Goal: Task Accomplishment & Management: Manage account settings

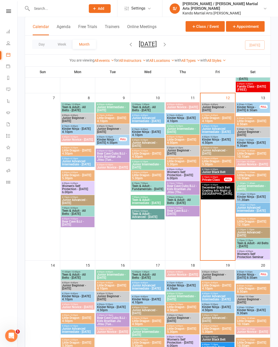
scroll to position [156, 0]
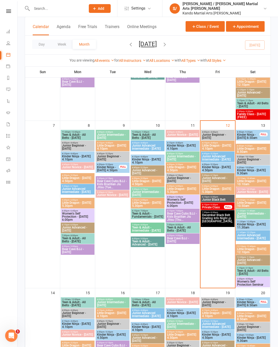
click at [221, 146] on span "Little Dragon - [DATE] 4.10pm" at bounding box center [218, 147] width 32 height 6
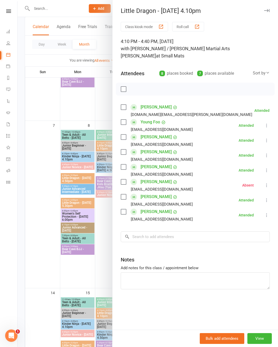
click at [78, 268] on div at bounding box center [147, 173] width 260 height 347
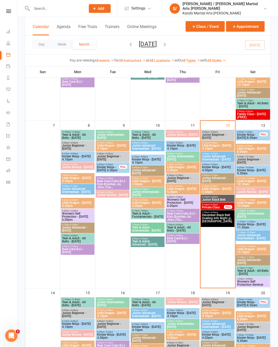
click at [10, 76] on icon at bounding box center [8, 78] width 4 height 4
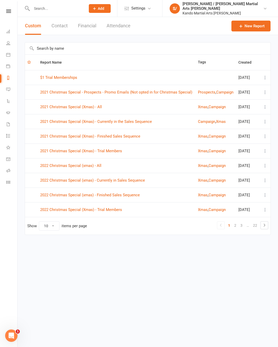
click at [151, 54] on input "text" at bounding box center [147, 48] width 245 height 12
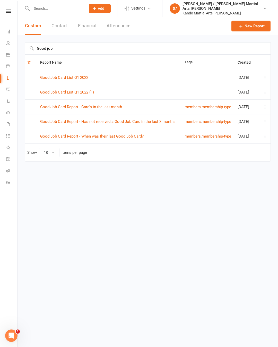
type input "Good job"
click at [154, 123] on link "Good Job Card Report - Has not received a Good Job Card in the last 3 months" at bounding box center [107, 121] width 135 height 5
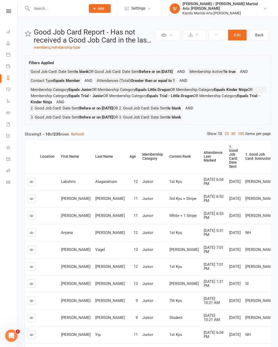
click at [239, 136] on link "100" at bounding box center [240, 133] width 9 height 5
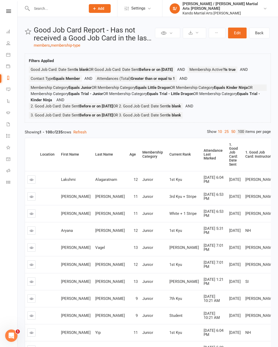
click at [204, 160] on div "Attendance Last Marked" at bounding box center [213, 154] width 19 height 12
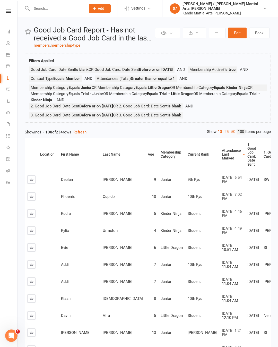
click at [222, 160] on div "Attendance Last Marked" at bounding box center [231, 154] width 19 height 12
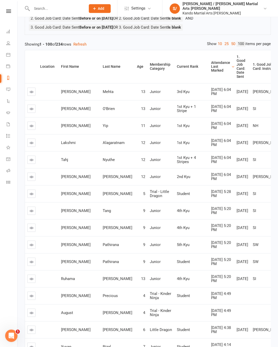
scroll to position [89, 0]
click at [28, 96] on link at bounding box center [31, 92] width 8 height 8
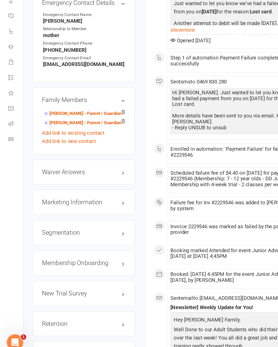
scroll to position [460, 0]
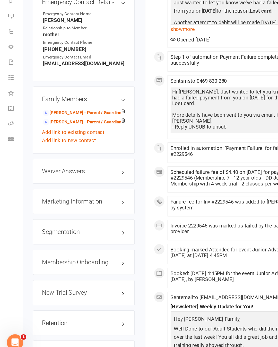
click at [94, 318] on h3 "Retention edit" at bounding box center [63, 320] width 63 height 5
click at [0, 0] on link "edit" at bounding box center [0, 0] width 0 height 0
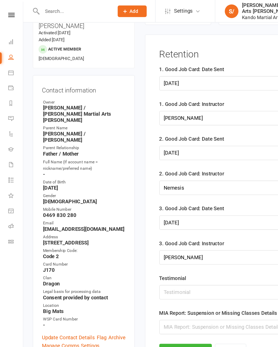
scroll to position [50, 0]
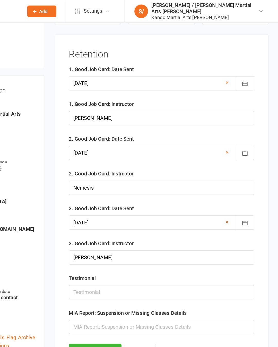
click at [239, 64] on link "×" at bounding box center [240, 62] width 2 height 6
click at [163, 62] on div at bounding box center [190, 62] width 140 height 11
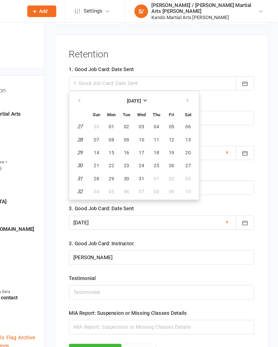
click at [205, 80] on button "button" at bounding box center [210, 75] width 11 height 9
click at [205, 78] on button "button" at bounding box center [210, 75] width 11 height 9
click at [208, 77] on icon "button" at bounding box center [210, 76] width 4 height 4
click at [208, 76] on icon "button" at bounding box center [210, 76] width 4 height 4
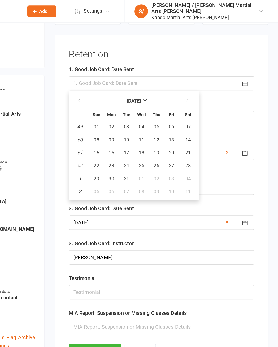
click at [208, 78] on icon "button" at bounding box center [210, 76] width 4 height 4
click at [208, 76] on icon "button" at bounding box center [210, 76] width 4 height 4
click at [208, 75] on icon "button" at bounding box center [210, 76] width 4 height 4
click at [208, 76] on icon "button" at bounding box center [210, 76] width 4 height 4
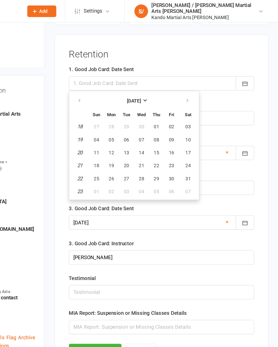
click at [205, 78] on button "button" at bounding box center [210, 75] width 11 height 9
click at [208, 77] on icon "button" at bounding box center [210, 76] width 4 height 4
click at [205, 78] on button "button" at bounding box center [210, 75] width 11 height 9
click at [208, 77] on icon "button" at bounding box center [210, 76] width 4 height 4
click at [196, 107] on span "12" at bounding box center [198, 105] width 4 height 4
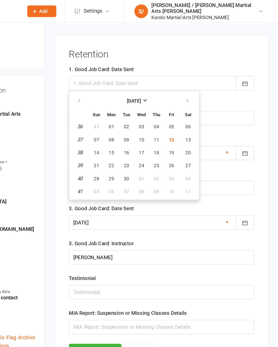
type input "[DATE]"
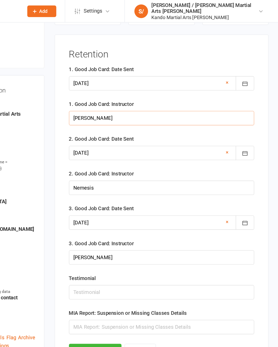
click at [167, 92] on input "[PERSON_NAME]" at bounding box center [190, 89] width 140 height 11
type input "J"
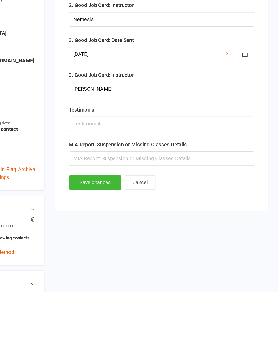
type input "[PERSON_NAME]"
click at [120, 259] on button "Save changes" at bounding box center [140, 264] width 40 height 11
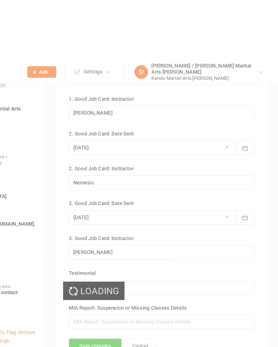
scroll to position [0, 0]
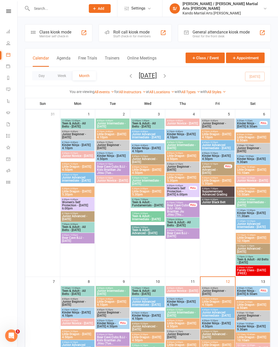
click at [9, 10] on icon at bounding box center [8, 11] width 5 height 3
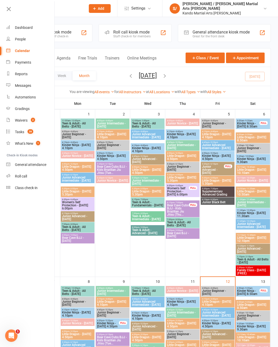
click at [25, 76] on div "Reports" at bounding box center [21, 74] width 13 height 4
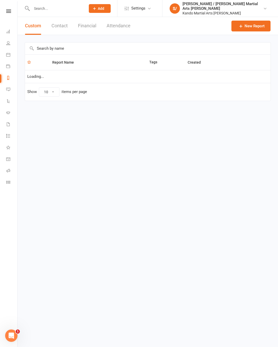
click at [137, 48] on input "text" at bounding box center [147, 48] width 245 height 12
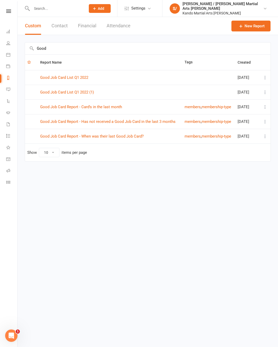
type input "Good"
click at [135, 117] on td "Good Job Card Report - Has not received a Good Job Card in the last 3 months" at bounding box center [110, 121] width 144 height 15
click at [161, 117] on td "Good Job Card Report - Has not received a Good Job Card in the last 3 months" at bounding box center [110, 121] width 144 height 15
click at [156, 116] on td "Good Job Card Report - Has not received a Good Job Card in the last 3 months" at bounding box center [110, 121] width 144 height 15
click at [155, 119] on link "Good Job Card Report - Has not received a Good Job Card in the last 3 months" at bounding box center [107, 121] width 135 height 5
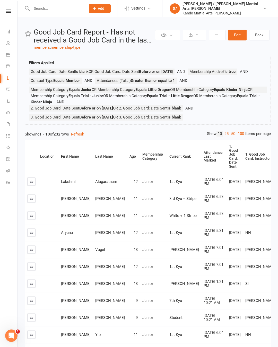
click at [240, 136] on link "100" at bounding box center [240, 133] width 9 height 5
click at [204, 162] on div "Attendance Last Marked" at bounding box center [213, 157] width 19 height 12
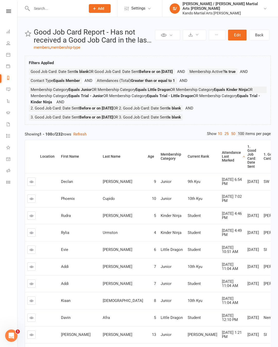
click at [222, 162] on div "Attendance Last Marked" at bounding box center [231, 157] width 19 height 12
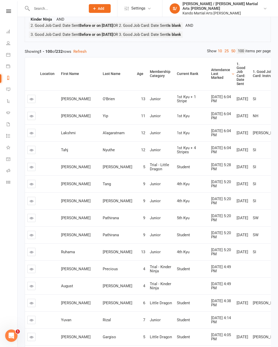
click at [26, 226] on td at bounding box center [31, 217] width 13 height 17
click at [29, 222] on link at bounding box center [31, 218] width 8 height 8
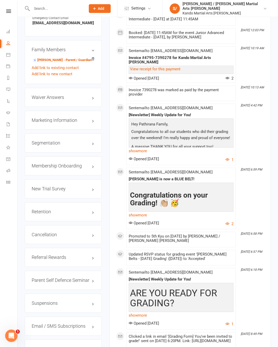
scroll to position [565, 0]
click at [0, 0] on link "edit" at bounding box center [0, 0] width 0 height 0
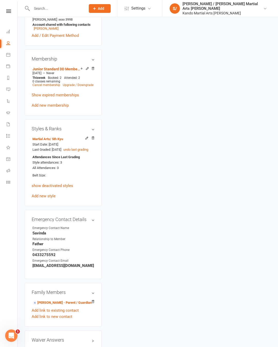
scroll to position [50, 0]
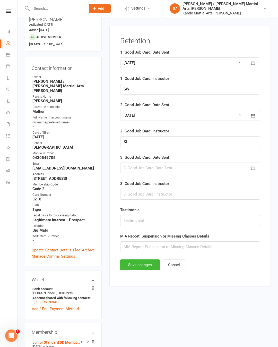
click at [252, 169] on icon "button" at bounding box center [252, 167] width 5 height 5
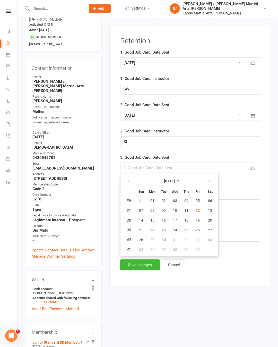
click at [198, 212] on span "12" at bounding box center [198, 210] width 4 height 4
type input "[DATE]"
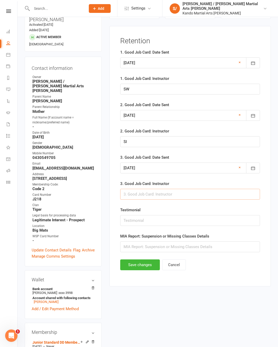
click at [219, 196] on input "text" at bounding box center [190, 194] width 140 height 11
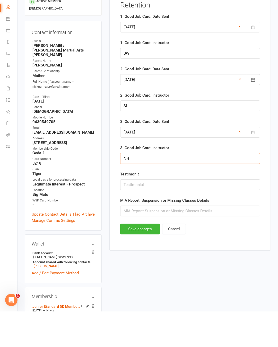
type input "NH"
click at [152, 259] on button "Save changes" at bounding box center [140, 264] width 40 height 11
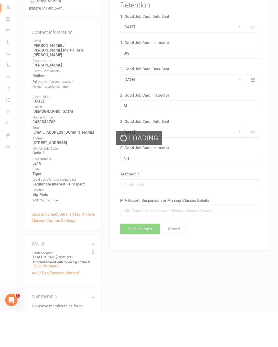
scroll to position [86, 0]
